Goal: Find specific page/section: Find specific page/section

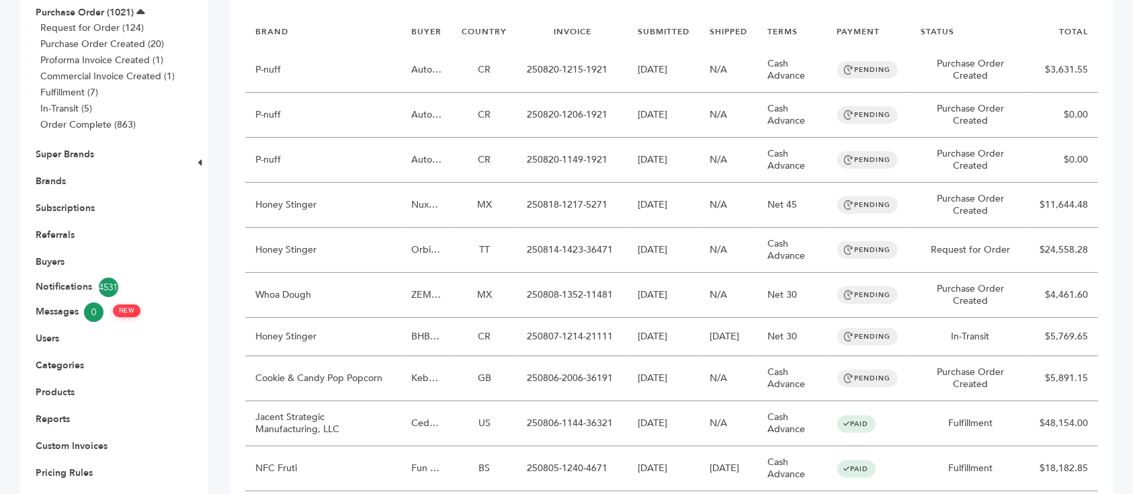
scroll to position [223, 0]
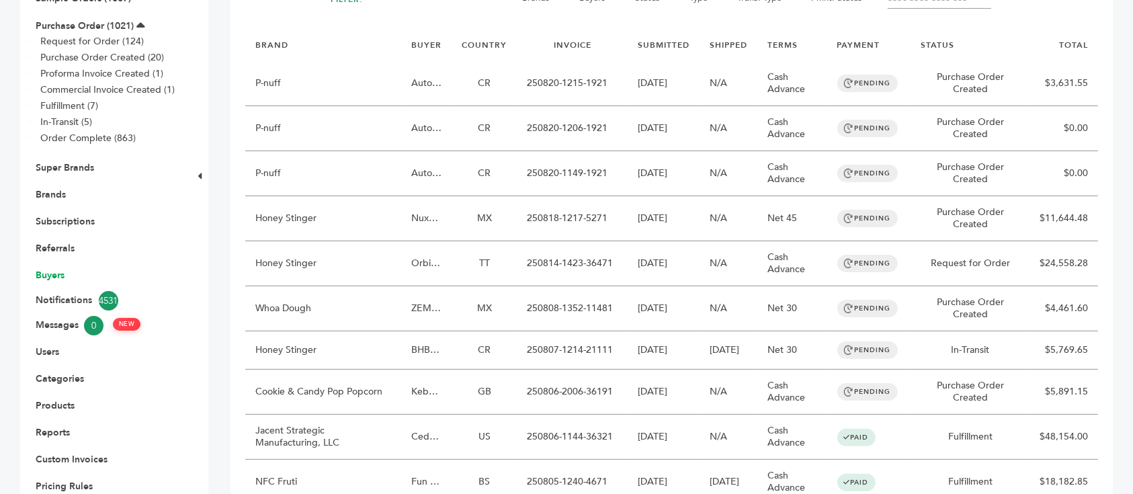
click at [53, 269] on link "Buyers" at bounding box center [50, 275] width 29 height 13
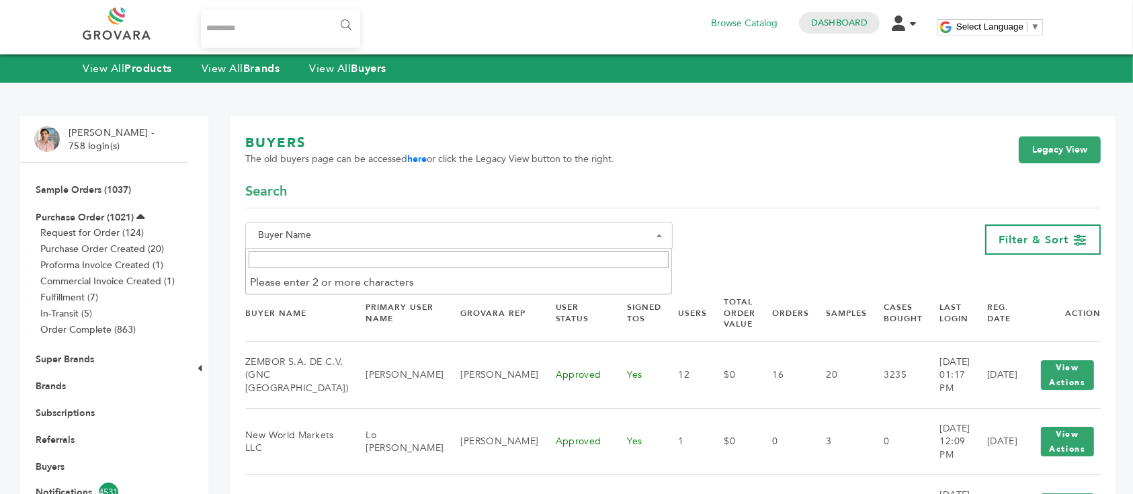
click at [364, 243] on span "Buyer Name" at bounding box center [459, 235] width 412 height 19
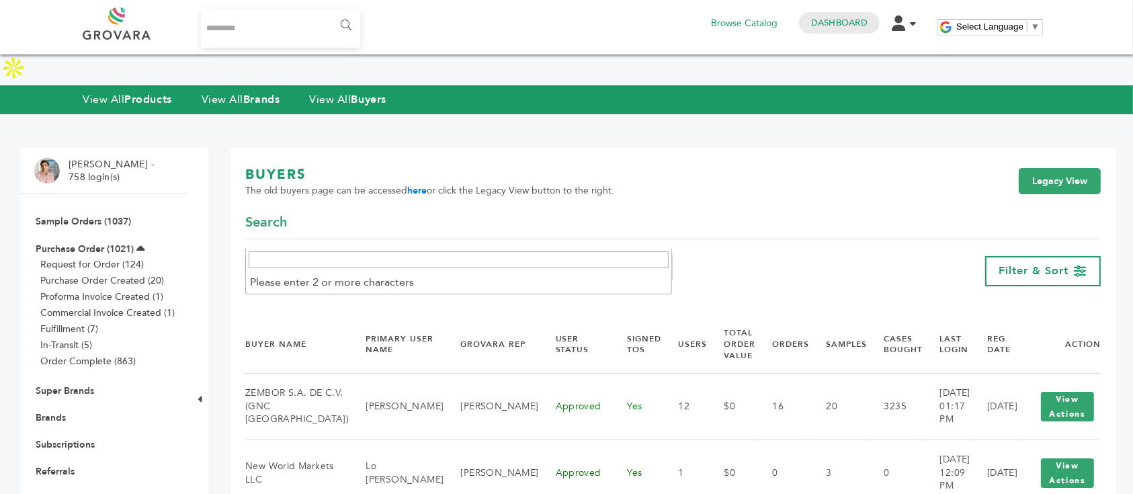
click at [347, 263] on input "Search" at bounding box center [459, 259] width 420 height 17
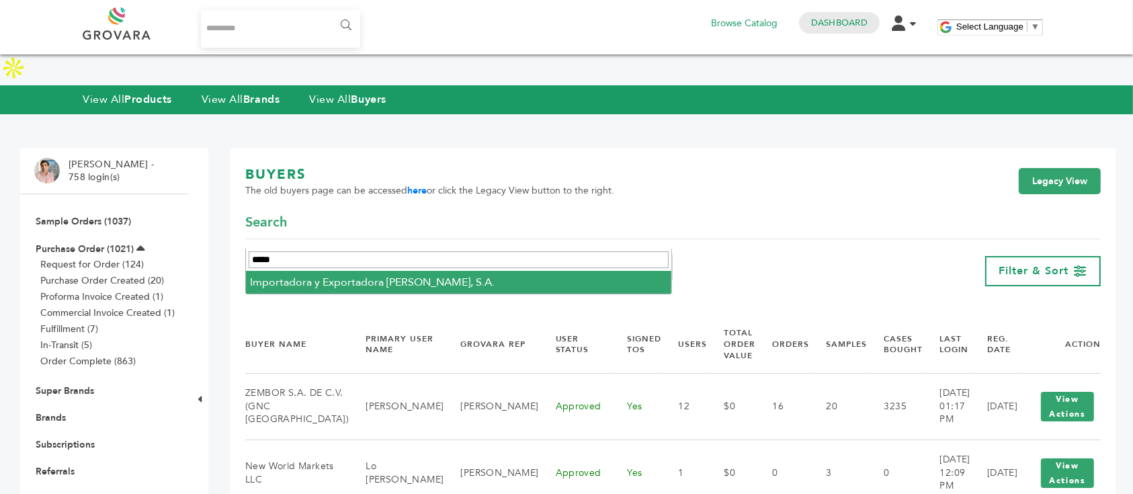
type input "*****"
select select "**********"
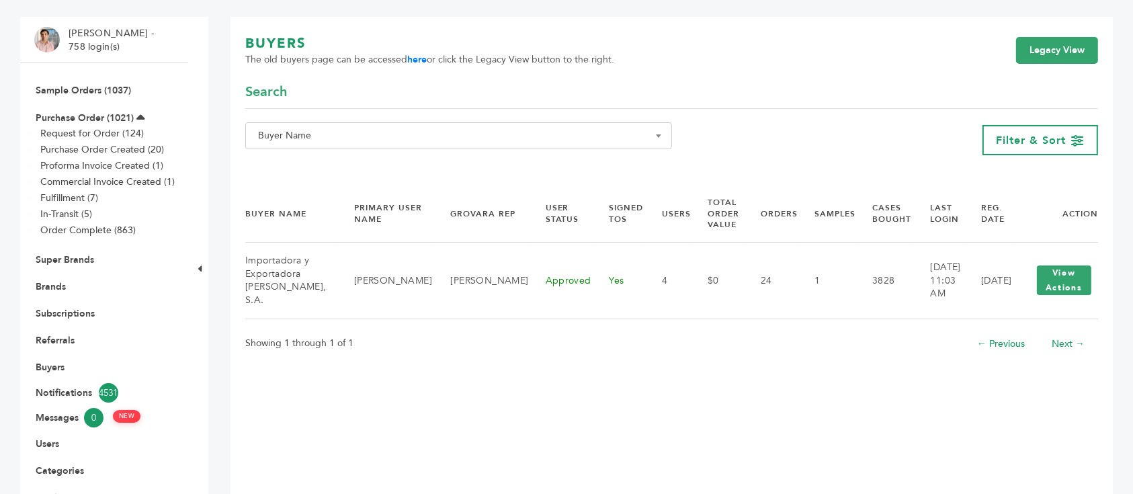
scroll to position [100, 0]
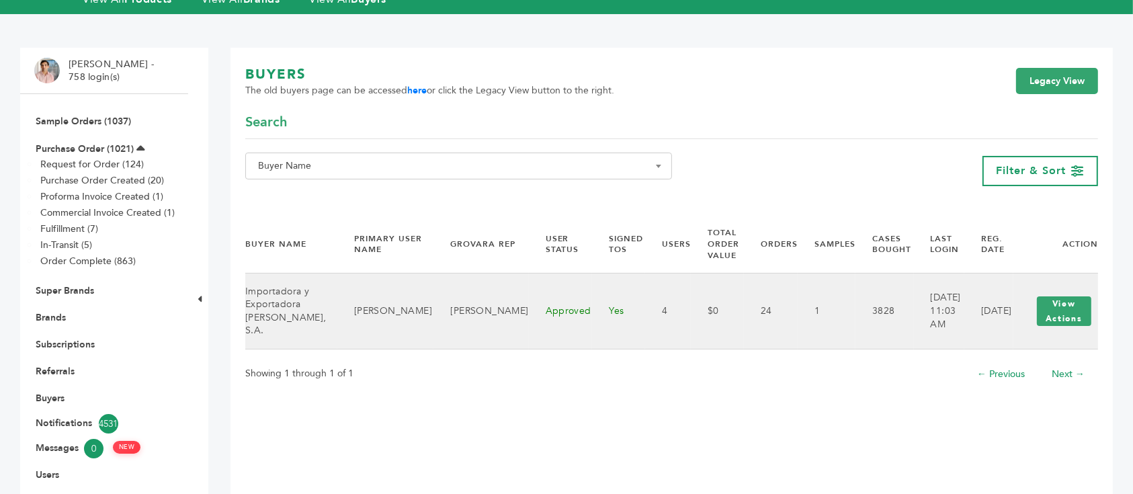
click at [797, 279] on td "1" at bounding box center [826, 311] width 58 height 76
click at [965, 279] on td "05/21/2020" at bounding box center [988, 311] width 48 height 76
click at [1018, 273] on td "View Actions View Shop" at bounding box center [1055, 311] width 85 height 76
click at [1037, 296] on button "View Actions" at bounding box center [1064, 311] width 54 height 30
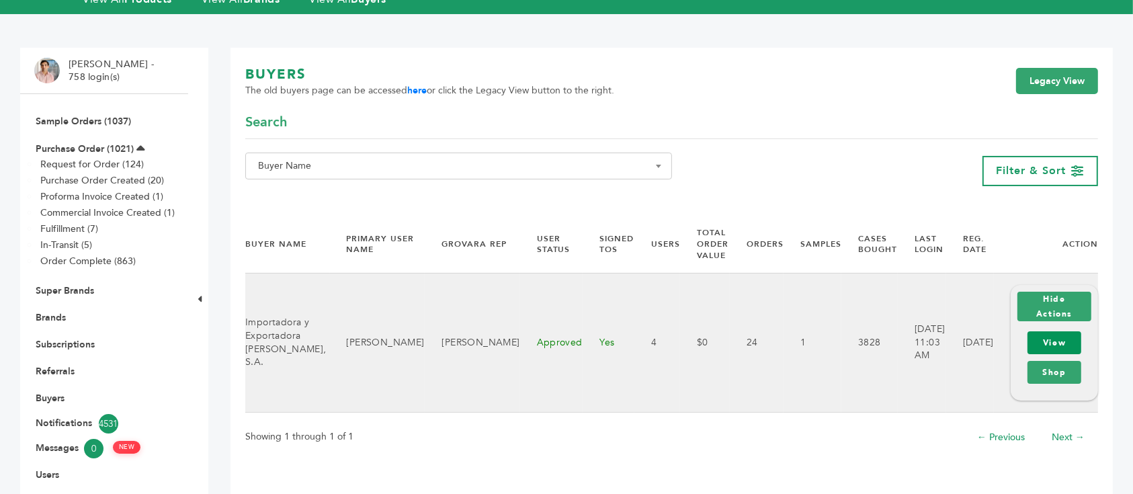
click at [1048, 331] on link "View" at bounding box center [1054, 342] width 54 height 23
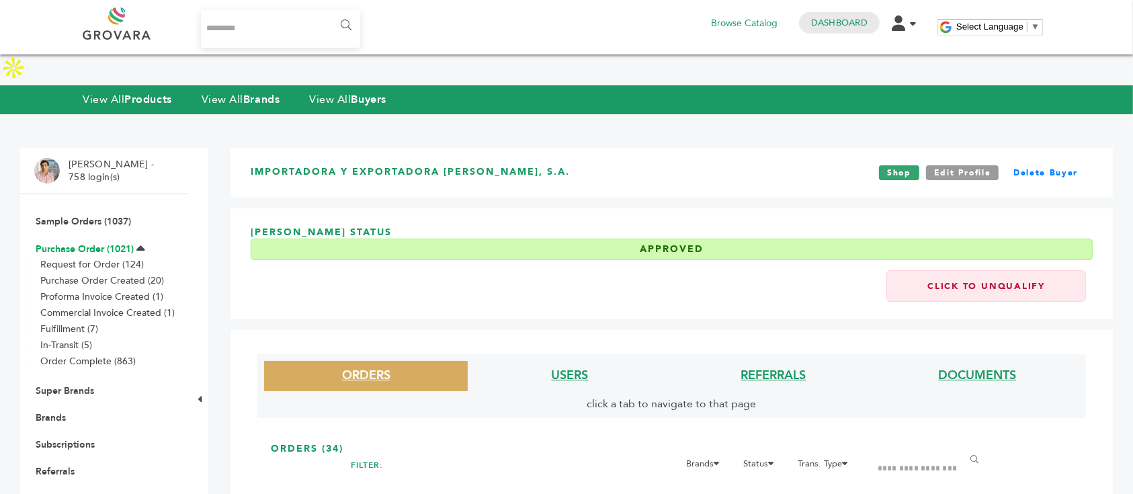
click at [115, 243] on link "Purchase Order (1021)" at bounding box center [85, 249] width 98 height 13
